Goal: Obtain resource: Obtain resource

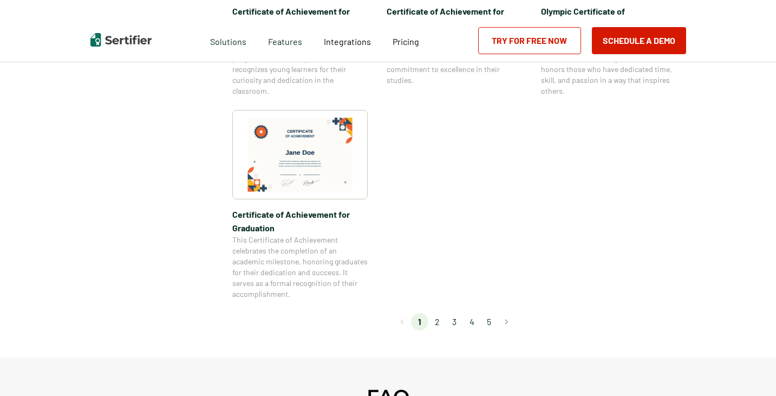
scroll to position [975, 0]
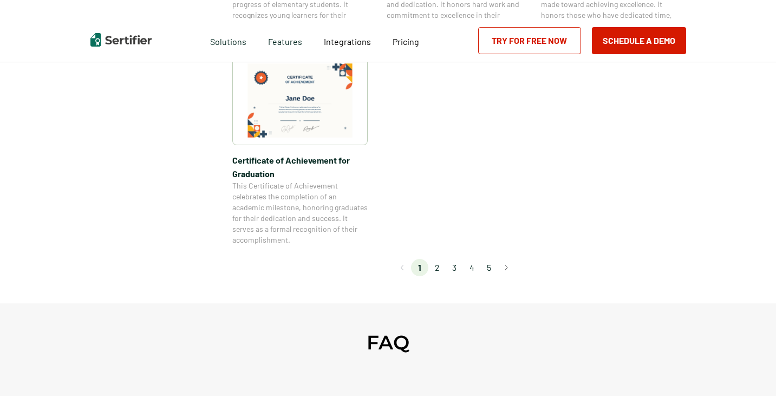
click at [441, 264] on li "2" at bounding box center [436, 267] width 17 height 17
click at [441, 268] on li "2" at bounding box center [436, 267] width 17 height 17
click at [440, 270] on li "2" at bounding box center [436, 267] width 17 height 17
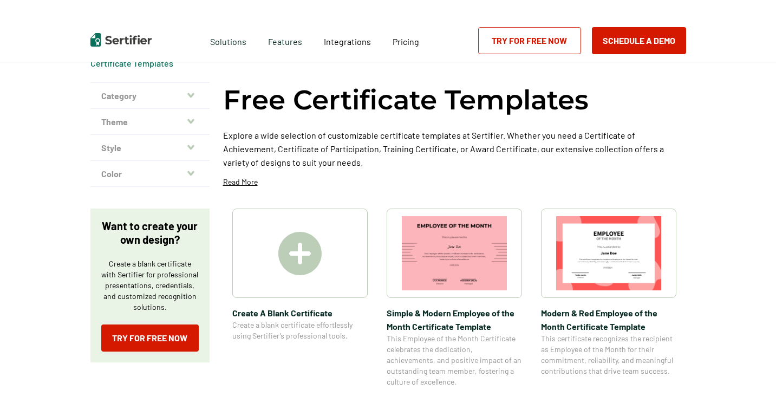
scroll to position [0, 0]
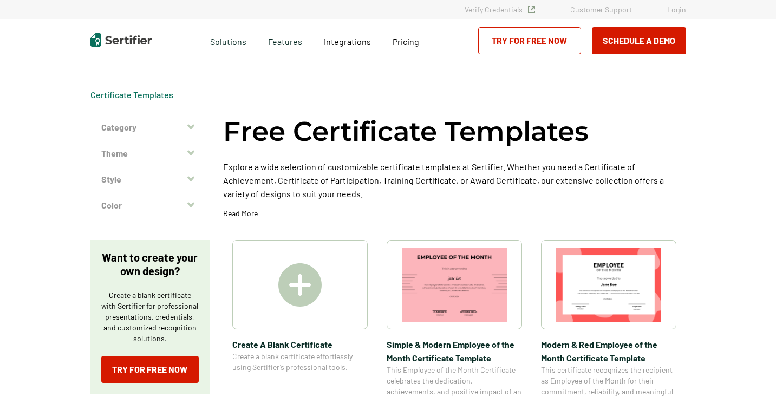
click at [191, 123] on icon "button" at bounding box center [190, 126] width 7 height 9
click at [194, 132] on button "Category" at bounding box center [149, 127] width 119 height 26
click at [193, 142] on button "Theme" at bounding box center [149, 153] width 119 height 26
click at [193, 153] on icon "button" at bounding box center [190, 152] width 7 height 5
click at [193, 170] on button "Style" at bounding box center [149, 179] width 119 height 26
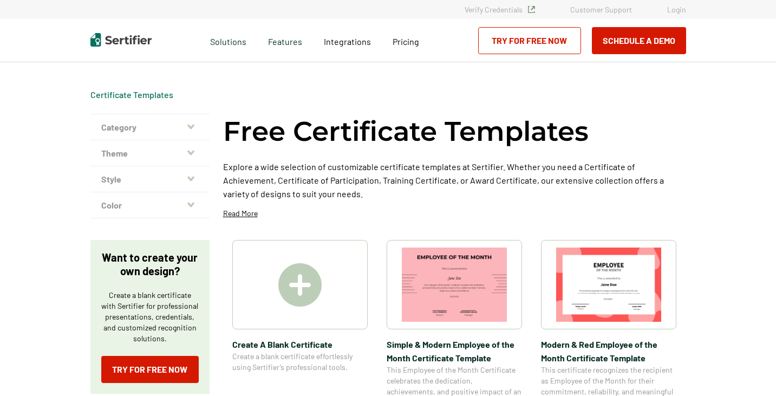
click at [239, 217] on p "Read More" at bounding box center [240, 213] width 35 height 11
click at [245, 213] on p "Read More" at bounding box center [240, 213] width 35 height 11
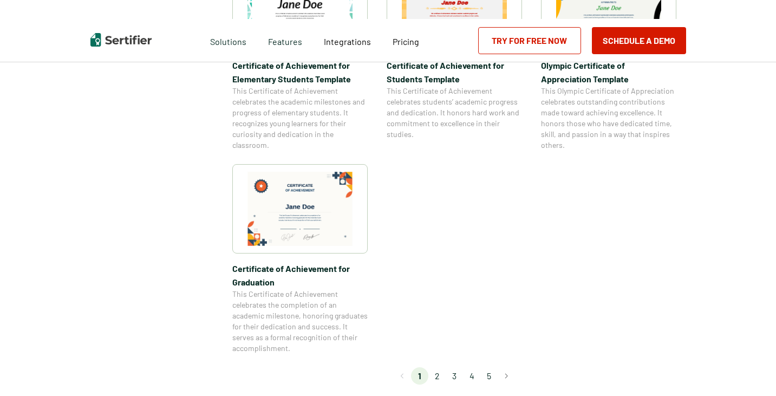
scroll to position [975, 0]
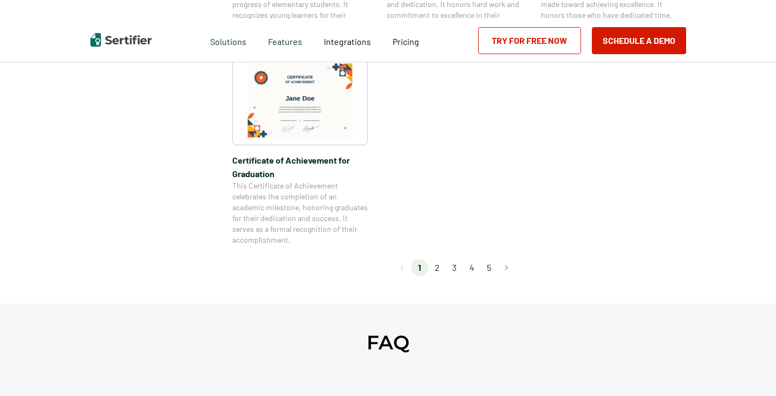
click at [444, 267] on li "2" at bounding box center [436, 267] width 17 height 17
click at [438, 269] on li "2" at bounding box center [436, 267] width 17 height 17
click at [439, 268] on li "2" at bounding box center [436, 267] width 17 height 17
click at [440, 273] on li "2" at bounding box center [436, 267] width 17 height 17
